Goal: Obtain resource: Obtain resource

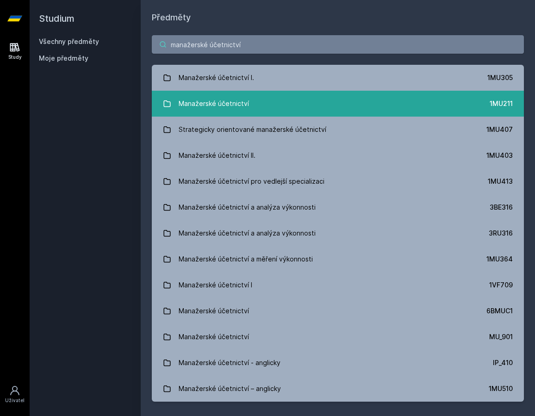
type input "manažerské účetnictví"
click at [248, 108] on link "Manažerské účetnictví 1MU211" at bounding box center [338, 104] width 372 height 26
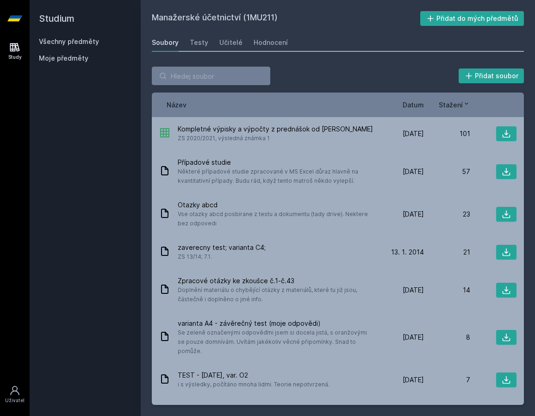
click at [454, 106] on span "Stažení" at bounding box center [451, 105] width 24 height 10
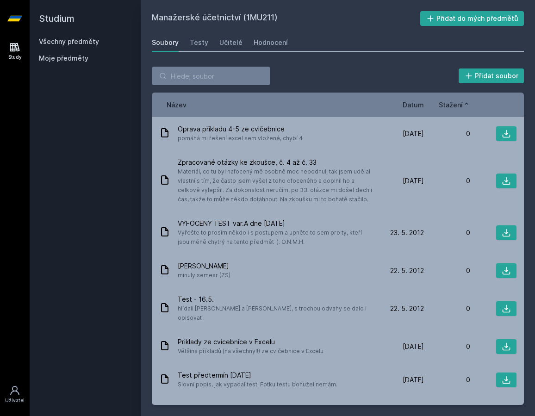
click at [454, 106] on span "Stažení" at bounding box center [451, 105] width 24 height 10
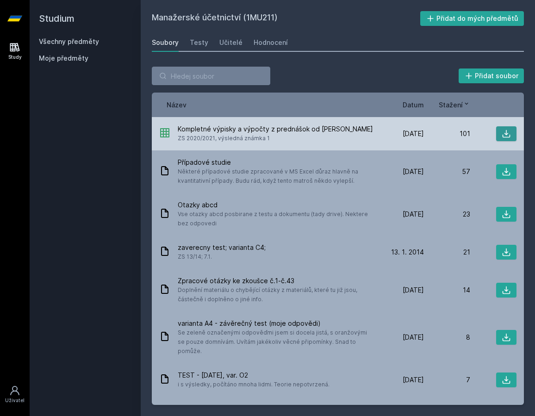
click at [503, 137] on icon at bounding box center [506, 133] width 9 height 9
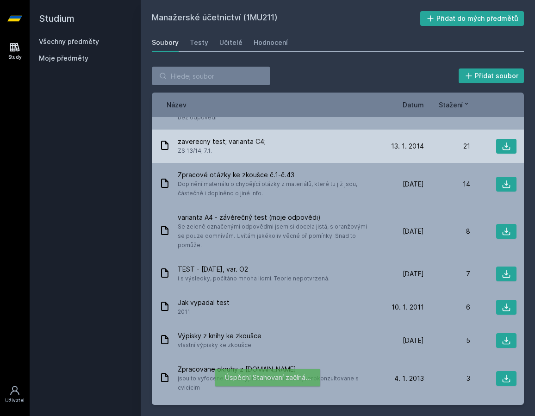
scroll to position [107, 0]
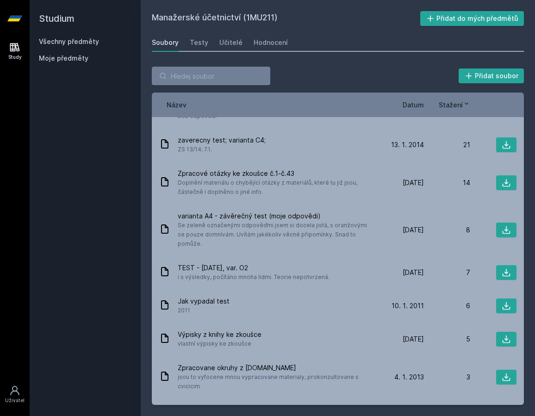
click at [50, 126] on div "Studium Všechny předměty Moje předměty" at bounding box center [85, 208] width 111 height 416
